Goal: Information Seeking & Learning: Learn about a topic

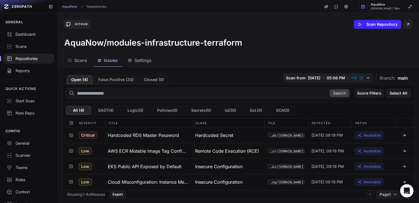
click at [216, 23] on div "GitHub Scan Repository" at bounding box center [238, 24] width 348 height 9
click at [208, 66] on div "Scans Issues Settings" at bounding box center [232, 60] width 348 height 12
click at [31, 59] on div "Repositories" at bounding box center [29, 59] width 44 height 6
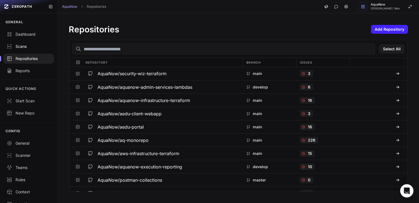
click at [32, 46] on div "Scans" at bounding box center [29, 47] width 44 height 6
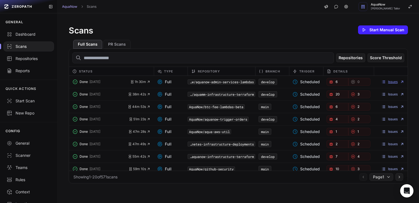
click at [388, 82] on link "Issues" at bounding box center [392, 82] width 23 height 4
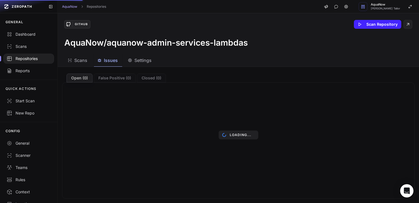
click at [213, 8] on div "AquaNow Repositories AquaNow Dhaval Hemantkumar Tailor" at bounding box center [238, 6] width 361 height 13
click at [208, 18] on div "GitHub Scan Repository AquaNow/aquanow-admin-services-lambdas" at bounding box center [238, 33] width 361 height 41
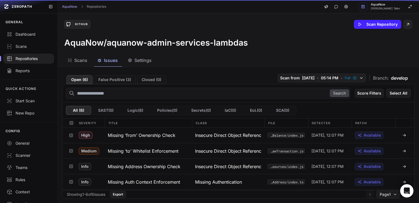
click at [205, 22] on div "GitHub Scan Repository" at bounding box center [238, 24] width 348 height 9
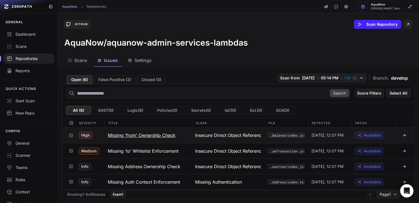
click at [185, 140] on button "Missing ‘from’ Ownership Check" at bounding box center [147, 136] width 87 height 16
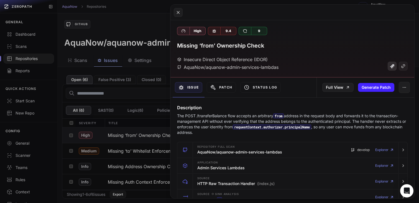
click at [388, 70] on link at bounding box center [392, 66] width 9 height 9
click at [181, 14] on button at bounding box center [178, 12] width 9 height 9
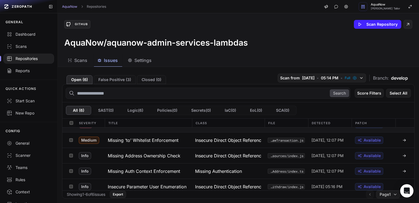
scroll to position [30, 0]
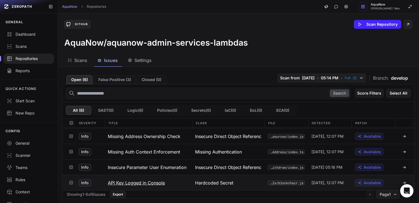
click at [181, 184] on button "API Key Logged in Console" at bounding box center [147, 182] width 87 height 15
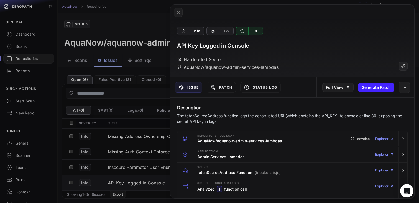
click at [153, 27] on button at bounding box center [209, 101] width 419 height 203
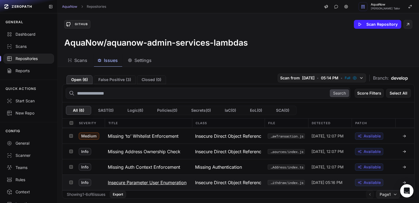
scroll to position [13, 0]
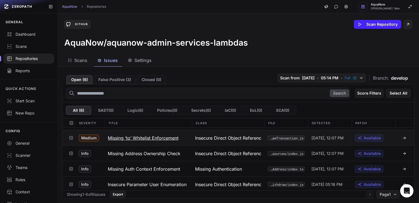
click at [186, 140] on button "Missing ‘to’ Whitelist Enforcement" at bounding box center [147, 137] width 87 height 15
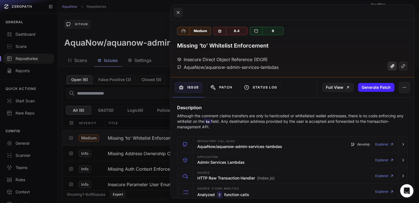
click at [390, 68] on icon at bounding box center [392, 66] width 4 height 4
click at [155, 22] on button at bounding box center [209, 101] width 419 height 203
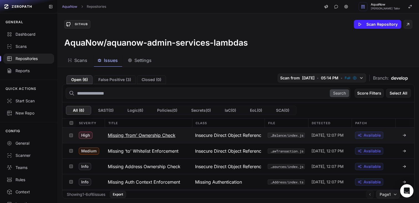
click at [186, 136] on button "Missing ‘from’ Ownership Check" at bounding box center [147, 136] width 87 height 16
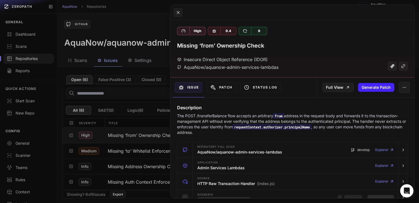
click at [153, 23] on button at bounding box center [209, 101] width 419 height 203
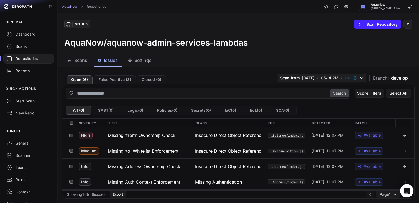
click at [34, 49] on link "Scans" at bounding box center [28, 46] width 57 height 12
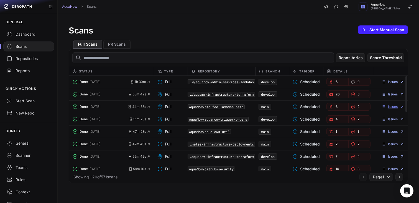
click at [388, 108] on link "Issues" at bounding box center [392, 107] width 23 height 4
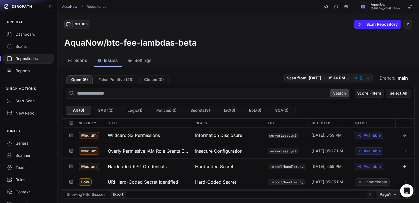
click at [204, 53] on div "GitHub Scan Repository AquaNow/btc-fee-lambdas-beta" at bounding box center [238, 33] width 361 height 41
click at [173, 137] on button "Wildcard S3 Permissions" at bounding box center [147, 136] width 87 height 16
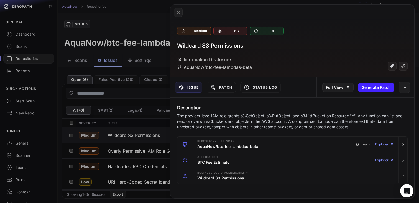
click at [155, 30] on button at bounding box center [209, 101] width 419 height 203
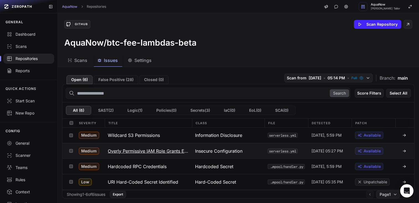
click at [185, 153] on h3 "Overly Permissive IAM Role Grants Excessive S3 and Lambda Permissions" at bounding box center [148, 151] width 81 height 7
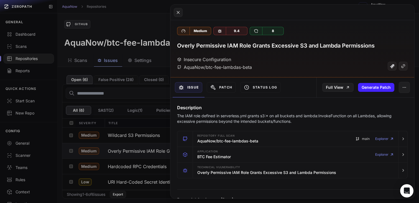
click at [141, 30] on button at bounding box center [209, 101] width 419 height 203
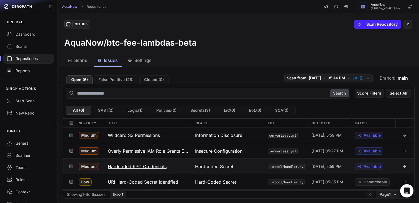
click at [170, 169] on button "Hardcoded RPC Credentials" at bounding box center [147, 166] width 87 height 15
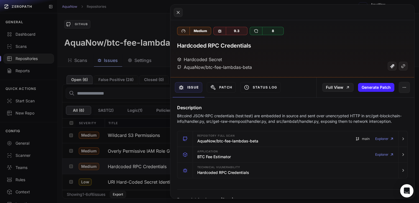
click at [142, 34] on button at bounding box center [209, 101] width 419 height 203
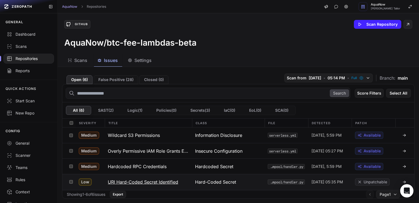
click at [181, 177] on button "URI Hard-Coded Secret Identified" at bounding box center [147, 182] width 87 height 15
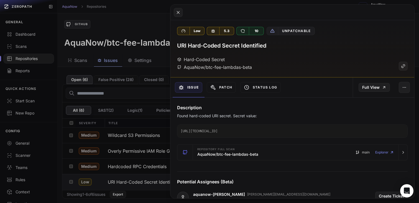
click at [132, 24] on button at bounding box center [209, 101] width 419 height 203
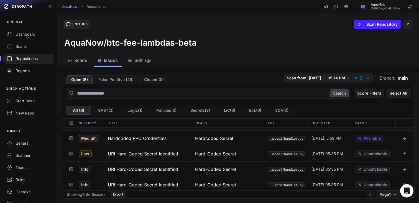
scroll to position [30, 0]
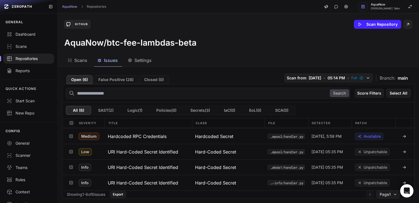
click at [35, 59] on div "Repositories" at bounding box center [29, 59] width 44 height 6
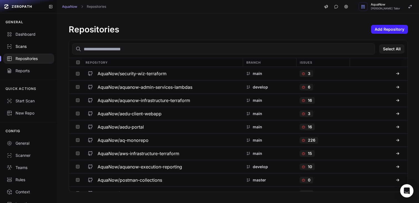
click at [37, 48] on div "Scans" at bounding box center [29, 47] width 44 height 6
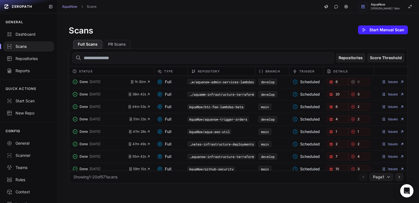
click at [246, 131] on div "AquaNow/aqua-aws-util" at bounding box center [222, 132] width 68 height 8
click at [390, 133] on link "Issues" at bounding box center [392, 132] width 23 height 4
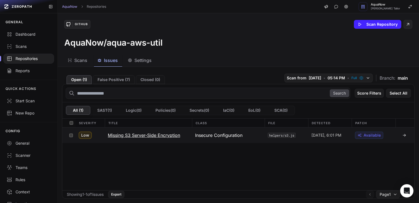
click at [188, 134] on button "Missing S3 Server-Side Encryption" at bounding box center [147, 136] width 87 height 16
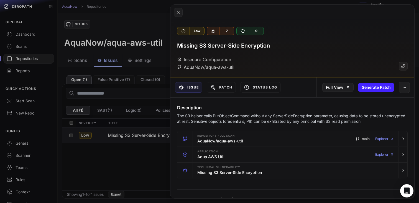
click at [139, 28] on button at bounding box center [209, 101] width 419 height 203
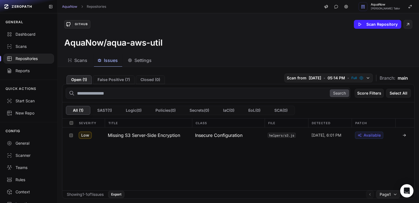
click at [218, 8] on div "AquaNow Repositories AquaNow Dhaval Hemantkumar Tailor" at bounding box center [238, 6] width 361 height 13
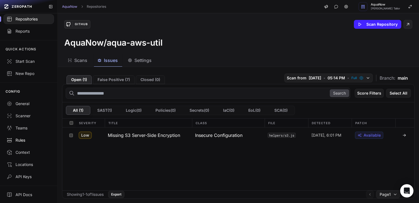
scroll to position [40, 0]
click at [30, 108] on link "General" at bounding box center [28, 103] width 57 height 12
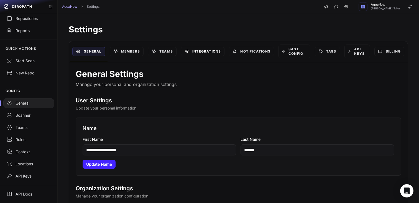
click at [217, 53] on link "Integrations" at bounding box center [202, 51] width 43 height 9
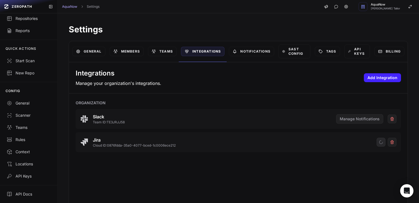
click at [193, 79] on div "Integrations Manage your organization's integrations. Add Integration" at bounding box center [238, 77] width 339 height 31
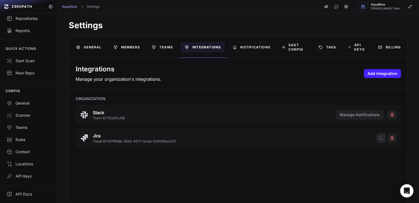
scroll to position [4, 0]
click at [379, 138] on icon "button" at bounding box center [380, 137] width 3 height 3
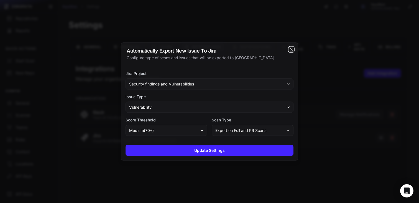
click at [292, 51] on icon "cross 2," at bounding box center [291, 49] width 4 height 4
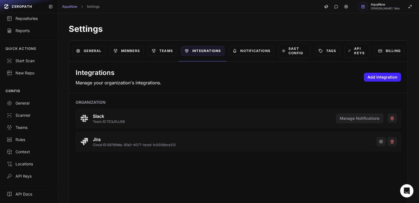
scroll to position [0, 0]
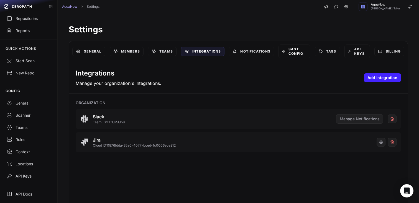
click at [294, 55] on link "SAST Config" at bounding box center [294, 52] width 32 height 14
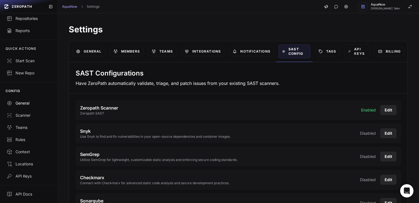
click at [27, 103] on div "General" at bounding box center [29, 104] width 44 height 6
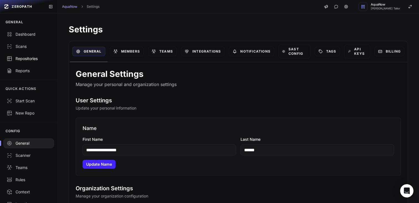
click at [37, 57] on div "Repositories" at bounding box center [29, 59] width 44 height 6
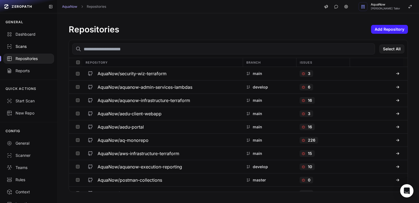
click at [35, 49] on div "Scans" at bounding box center [29, 47] width 44 height 6
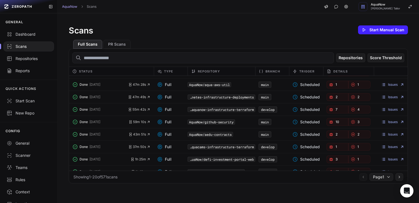
scroll to position [47, 0]
click at [392, 123] on link "Issues" at bounding box center [392, 122] width 23 height 4
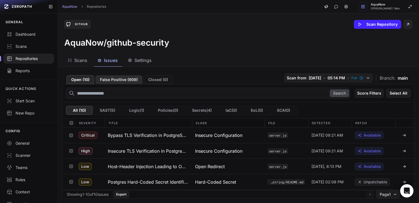
click at [122, 83] on button "False Positive ( 909 )" at bounding box center [118, 79] width 47 height 9
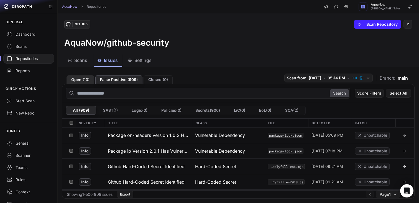
click at [84, 81] on button "Open ( 10 )" at bounding box center [80, 79] width 28 height 9
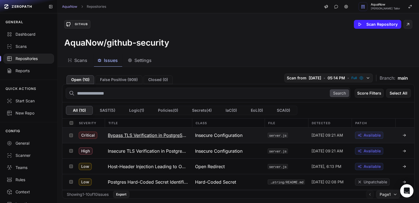
click at [250, 138] on div "Insecure Configuration" at bounding box center [228, 136] width 73 height 16
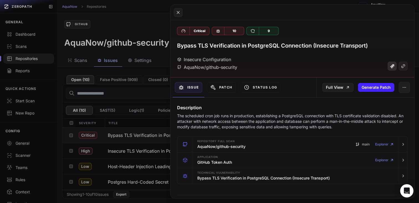
click at [390, 66] on icon at bounding box center [392, 67] width 4 height 4
click at [147, 33] on button at bounding box center [209, 101] width 419 height 203
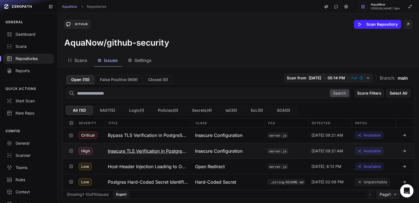
click at [255, 153] on div "Insecure Configuration" at bounding box center [228, 151] width 73 height 15
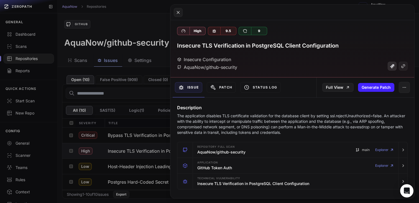
click at [391, 65] on link at bounding box center [392, 66] width 9 height 9
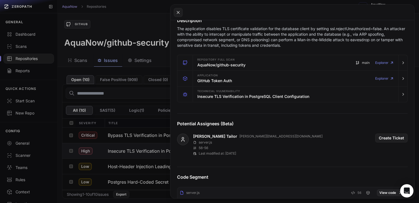
scroll to position [90, 0]
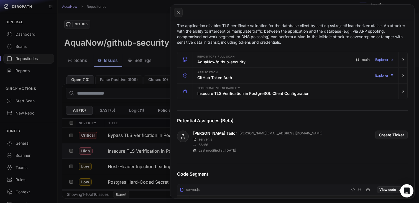
click at [143, 101] on button at bounding box center [209, 101] width 419 height 203
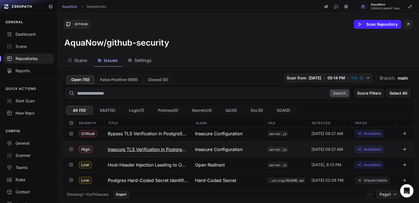
scroll to position [8, 0]
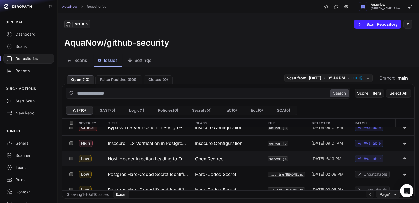
click at [242, 154] on div "Open Redirect" at bounding box center [228, 158] width 73 height 15
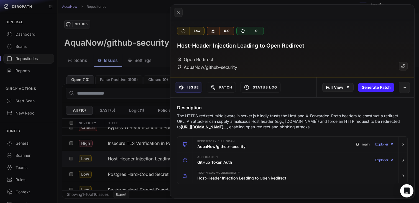
click at [143, 20] on button at bounding box center [209, 101] width 419 height 203
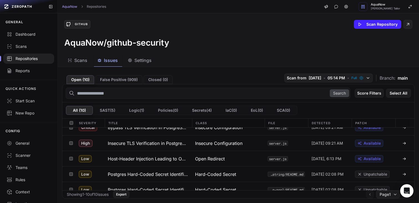
click at [18, 62] on div at bounding box center [28, 59] width 51 height 10
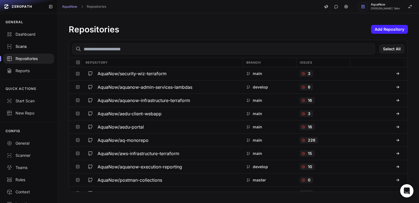
click at [38, 50] on link "Scans" at bounding box center [28, 46] width 57 height 12
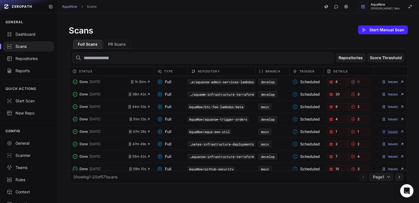
click at [392, 131] on link "Issues" at bounding box center [392, 132] width 23 height 4
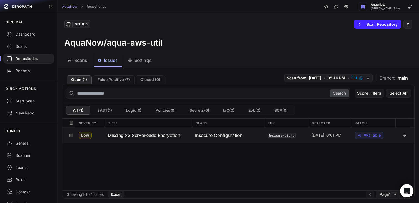
click at [190, 137] on button "Missing S3 Server-Side Encryption" at bounding box center [147, 136] width 87 height 16
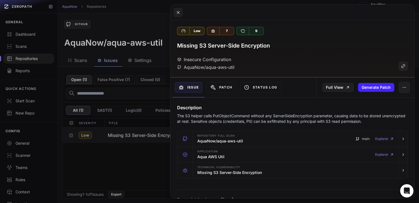
click at [144, 13] on button at bounding box center [209, 101] width 419 height 203
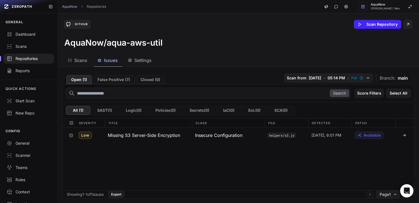
click at [37, 60] on div "Repositories" at bounding box center [29, 59] width 44 height 6
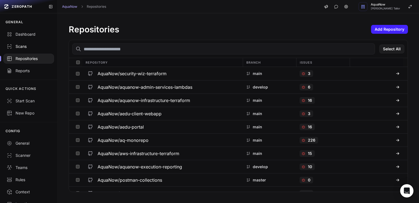
click at [28, 48] on div "Scans" at bounding box center [29, 47] width 44 height 6
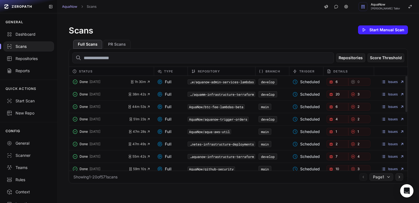
click at [390, 134] on div "Issues" at bounding box center [391, 132] width 34 height 8
click at [390, 132] on link "Issues" at bounding box center [392, 132] width 23 height 4
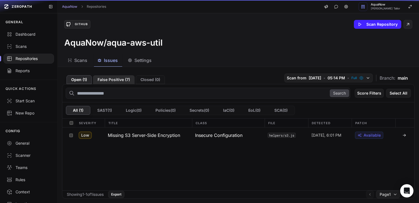
click at [115, 76] on button "False Positive ( 7 )" at bounding box center [114, 79] width 42 height 9
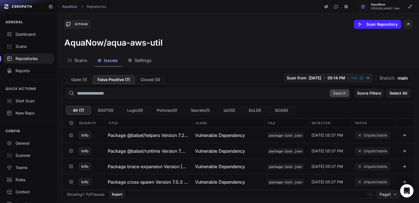
click at [25, 59] on div "Repositories" at bounding box center [29, 59] width 44 height 6
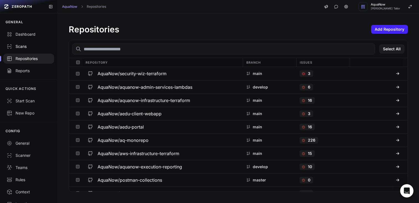
click at [47, 47] on link "Scans" at bounding box center [28, 46] width 57 height 12
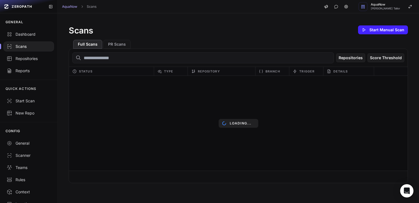
click at [216, 11] on div "AquaNow Scans AquaNow Dhaval Hemantkumar Tailor" at bounding box center [238, 6] width 361 height 13
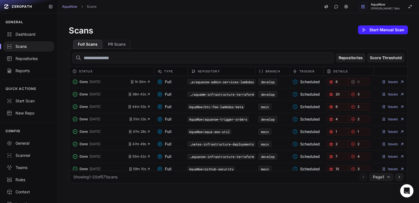
scroll to position [102, 0]
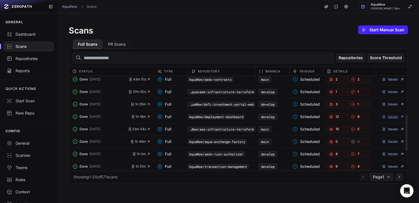
click at [387, 118] on link "Issues" at bounding box center [392, 117] width 23 height 4
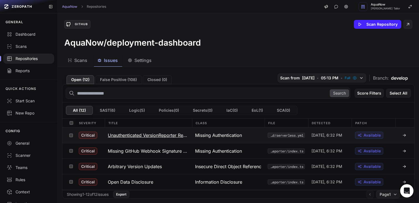
click at [188, 141] on button "Unauthenticated VersionReporter Read/Write Endpoint" at bounding box center [147, 136] width 87 height 16
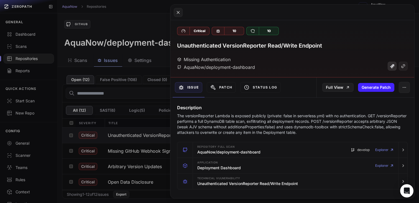
click at [390, 68] on icon at bounding box center [392, 67] width 4 height 4
click at [138, 18] on button at bounding box center [209, 101] width 419 height 203
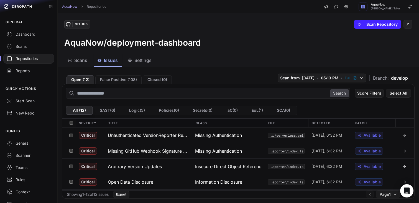
click at [232, 7] on div "AquaNow Repositories AquaNow Dhaval Hemantkumar Tailor" at bounding box center [238, 6] width 361 height 13
click at [221, 22] on div "GitHub Scan Repository" at bounding box center [238, 24] width 348 height 9
click at [219, 7] on div "AquaNow Repositories AquaNow Dhaval Hemantkumar Tailor" at bounding box center [238, 6] width 361 height 13
click at [210, 21] on div "GitHub Scan Repository" at bounding box center [238, 24] width 348 height 9
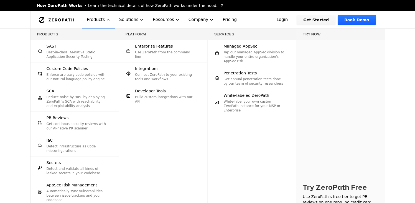
click at [76, 52] on p "Best-in-class, AI-native Static Application Security Testing" at bounding box center [77, 54] width 61 height 9
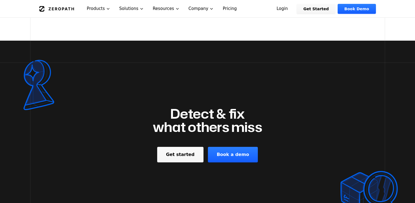
scroll to position [1664, 0]
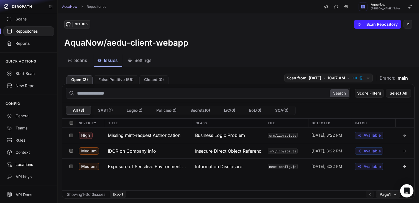
scroll to position [28, 0]
click at [27, 195] on div "API Docs" at bounding box center [29, 195] width 44 height 6
